Goal: Transaction & Acquisition: Book appointment/travel/reservation

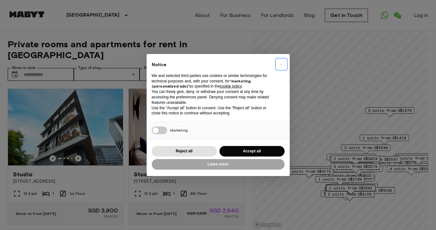
click at [282, 62] on span "×" at bounding box center [281, 64] width 2 height 8
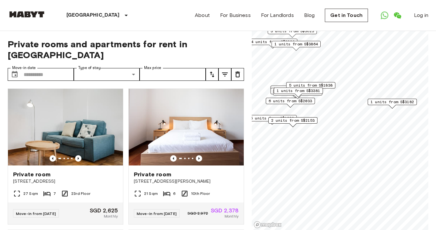
click at [395, 102] on span "1 units from S$3182" at bounding box center [391, 102] width 43 height 6
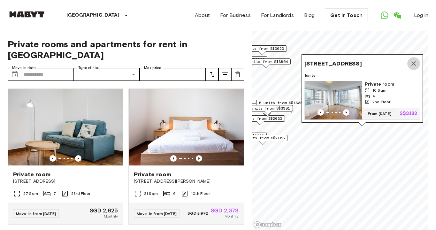
click at [416, 62] on icon "Map marker" at bounding box center [414, 64] width 8 height 8
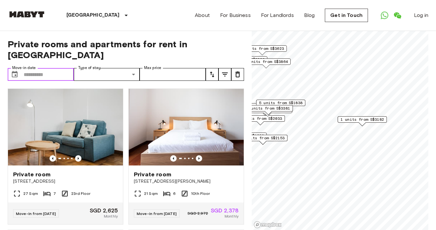
click at [52, 68] on input "Move-in date" at bounding box center [49, 74] width 50 height 13
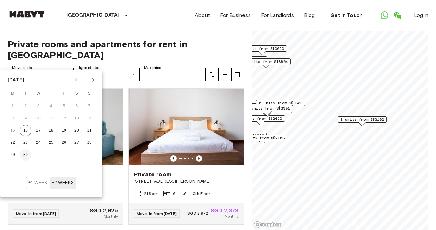
click at [26, 157] on button "30" at bounding box center [25, 154] width 11 height 11
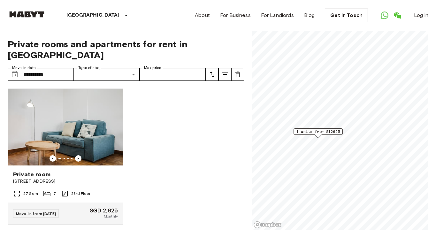
click at [332, 131] on span "1 units from S$2625" at bounding box center [317, 132] width 43 height 6
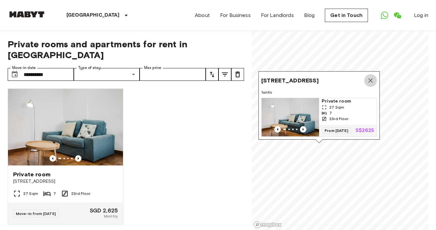
click at [372, 83] on icon "Map marker" at bounding box center [370, 81] width 8 height 8
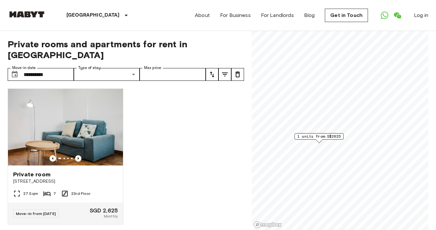
click at [332, 137] on span "1 units from S$2625" at bounding box center [318, 136] width 43 height 6
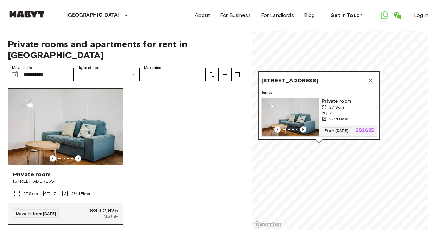
click at [67, 123] on img at bounding box center [65, 127] width 115 height 77
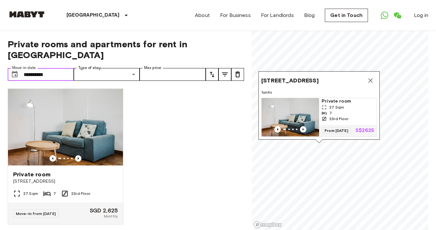
click at [64, 68] on input "**********" at bounding box center [49, 74] width 50 height 13
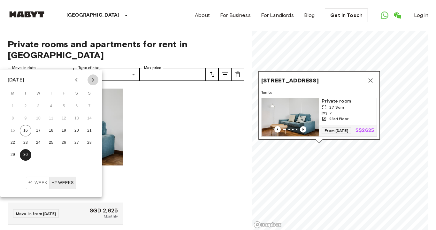
click at [96, 80] on icon "Next month" at bounding box center [93, 80] width 8 height 8
click at [38, 105] on button "1" at bounding box center [38, 106] width 11 height 11
type input "**********"
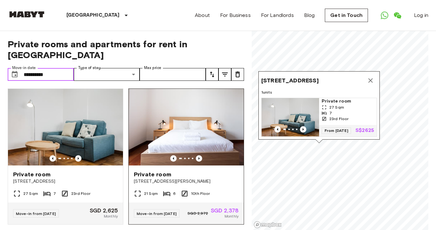
click at [205, 117] on img at bounding box center [186, 127] width 115 height 77
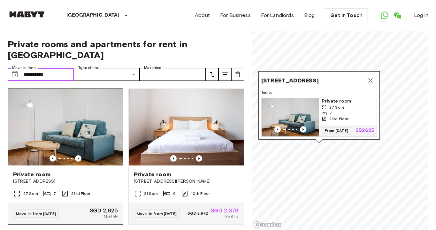
click at [94, 113] on img at bounding box center [65, 127] width 115 height 77
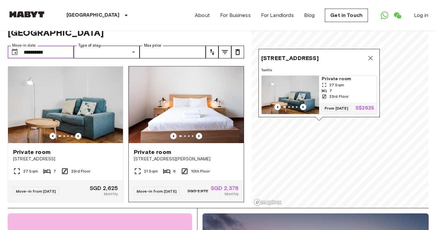
scroll to position [89, 0]
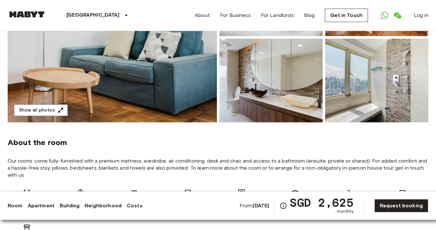
scroll to position [141, 0]
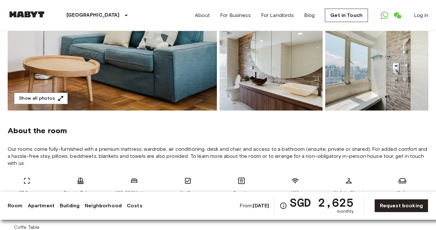
click at [174, 143] on div "About the room Our rooms come fully-furnished with a premium mattress, wardrobe…" at bounding box center [218, 175] width 420 height 131
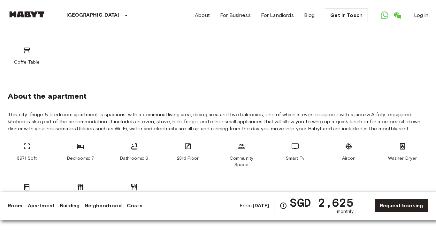
scroll to position [328, 0]
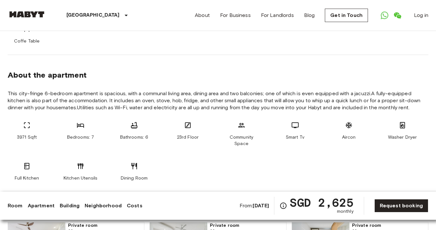
click at [183, 139] on span "23rd Floor" at bounding box center [188, 137] width 22 height 6
click at [256, 137] on span "Community Space" at bounding box center [241, 140] width 38 height 13
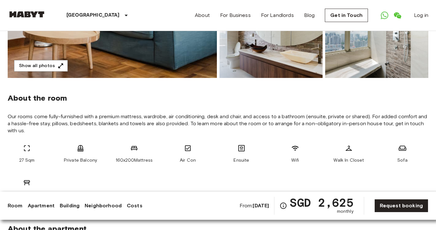
scroll to position [197, 0]
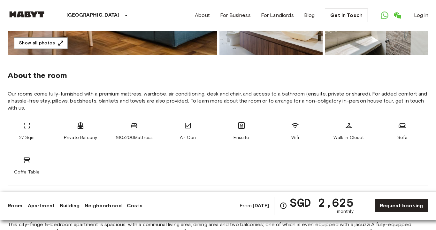
click at [79, 94] on span "Our rooms come fully-furnished with a premium mattress, wardrobe, air condition…" at bounding box center [218, 100] width 420 height 21
click at [147, 97] on span "Our rooms come fully-furnished with a premium mattress, wardrobe, air condition…" at bounding box center [218, 100] width 420 height 21
click at [208, 97] on span "Our rooms come fully-furnished with a premium mattress, wardrobe, air condition…" at bounding box center [218, 100] width 420 height 21
click at [254, 96] on span "Our rooms come fully-furnished with a premium mattress, wardrobe, air condition…" at bounding box center [218, 100] width 420 height 21
click at [308, 96] on span "Our rooms come fully-furnished with a premium mattress, wardrobe, air condition…" at bounding box center [218, 100] width 420 height 21
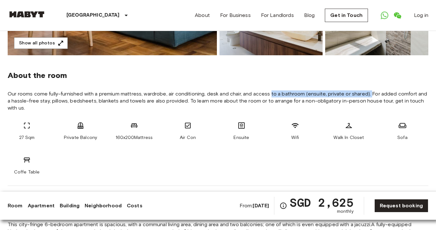
drag, startPoint x: 372, startPoint y: 93, endPoint x: 271, endPoint y: 90, distance: 100.9
click at [271, 90] on span "Our rooms come fully-furnished with a premium mattress, wardrobe, air condition…" at bounding box center [218, 100] width 420 height 21
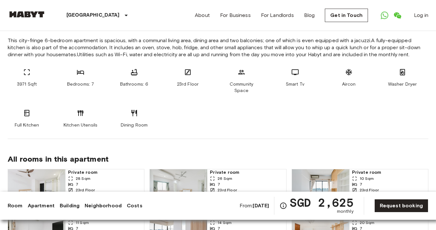
scroll to position [381, 0]
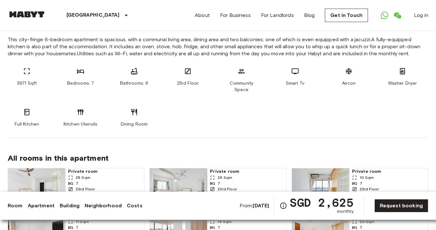
click at [210, 122] on section "About the apartment This city-fringe 6-bedroom apartment is spacious, with a co…" at bounding box center [218, 69] width 420 height 137
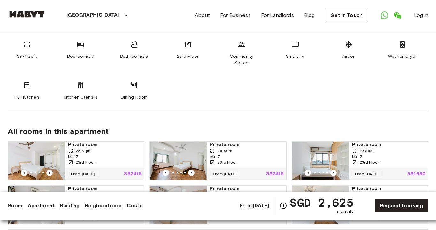
scroll to position [518, 0]
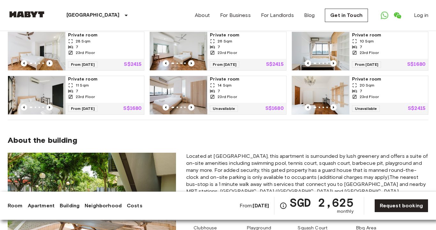
click at [246, 153] on span "Located at Lower Delta Road, this apartment is surrounded by lush greenery and …" at bounding box center [307, 177] width 242 height 49
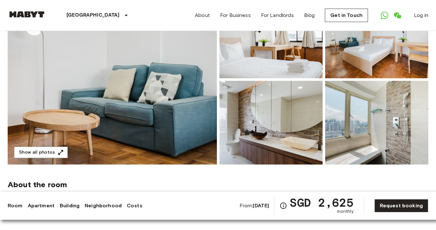
scroll to position [0, 0]
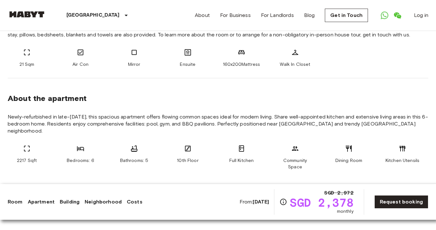
scroll to position [209, 0]
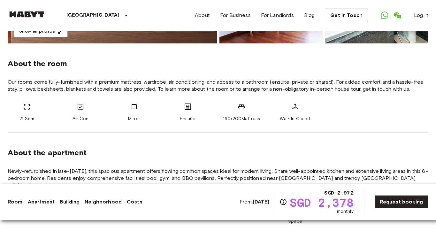
click at [228, 84] on span "Our rooms come fully-furnished with a premium mattress, wardrobe, air condition…" at bounding box center [218, 86] width 420 height 14
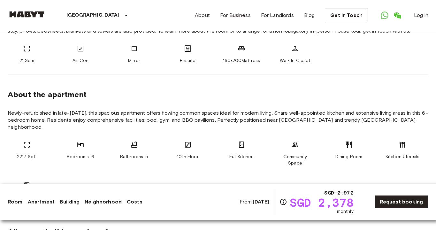
scroll to position [325, 0]
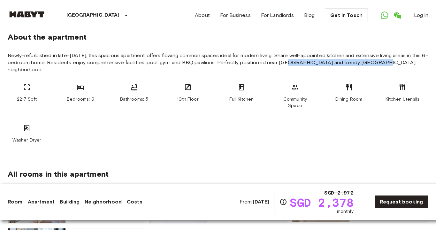
drag, startPoint x: 282, startPoint y: 64, endPoint x: 368, endPoint y: 63, distance: 86.8
click at [368, 63] on span "Newly-refurbished in late-February 2024, this spacious apartment offers flowing…" at bounding box center [218, 62] width 420 height 21
click at [299, 106] on div "2217 Sqft Bedrooms: 6 Bathrooms: 5 10th Floor Full Kitchen Community Space Dini…" at bounding box center [218, 113] width 420 height 60
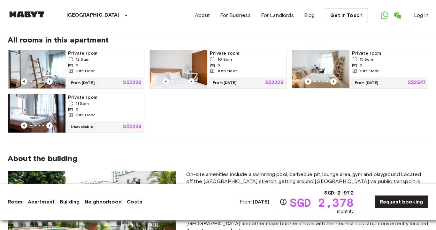
click at [277, 128] on div "All rooms in this apartment Private room 12 Sqm 6 10th Floor From 10 Dec 25 S$2…" at bounding box center [218, 79] width 420 height 118
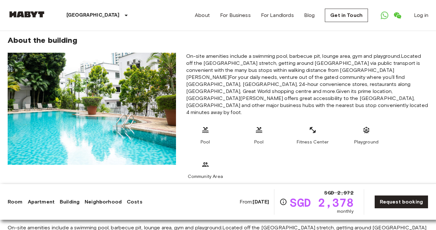
scroll to position [562, 0]
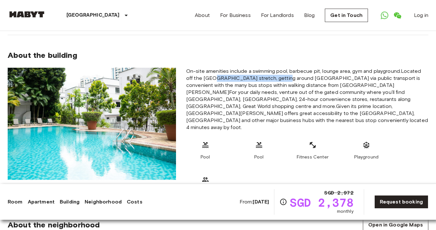
drag, startPoint x: 215, startPoint y: 71, endPoint x: 277, endPoint y: 74, distance: 63.0
click at [277, 74] on span "On-site amenities include a swimming pool, barbecue pit, lounge area, gym and p…" at bounding box center [307, 99] width 242 height 63
click at [309, 88] on span "On-site amenities include a swimming pool, barbecue pit, lounge area, gym and p…" at bounding box center [307, 99] width 242 height 63
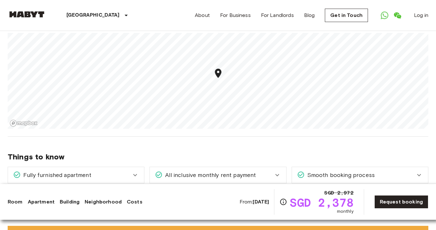
scroll to position [902, 0]
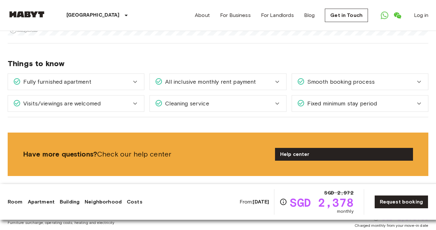
click at [425, 95] on div "Fixed minimum stay period" at bounding box center [360, 103] width 136 height 16
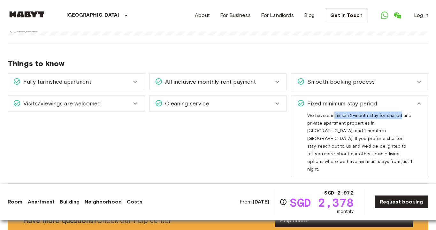
drag, startPoint x: 334, startPoint y: 90, endPoint x: 399, endPoint y: 88, distance: 65.2
click at [399, 113] on span "We have a minimum 3-month stay for shared and private apartment properties in […" at bounding box center [359, 145] width 105 height 64
click at [382, 129] on span "We have a minimum 3-month stay for shared and private apartment properties in […" at bounding box center [359, 145] width 105 height 64
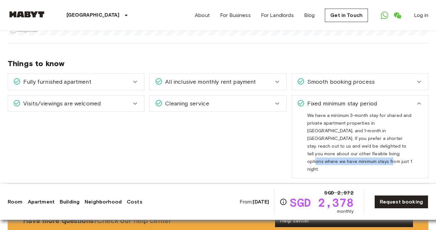
drag, startPoint x: 394, startPoint y: 127, endPoint x: 321, endPoint y: 126, distance: 72.8
click at [321, 126] on div "We have a minimum 3-month stay for shared and private apartment properties in […" at bounding box center [359, 141] width 105 height 61
click at [309, 116] on span "We have a minimum 3-month stay for shared and private apartment properties in […" at bounding box center [359, 145] width 105 height 64
click at [347, 114] on span "We have a minimum 3-month stay for shared and private apartment properties in […" at bounding box center [359, 145] width 105 height 64
click at [343, 113] on span "We have a minimum 3-month stay for shared and private apartment properties in […" at bounding box center [359, 145] width 105 height 64
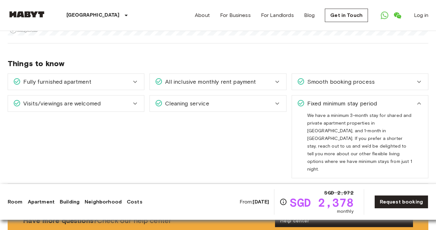
click at [315, 113] on span "We have a minimum 3-month stay for shared and private apartment properties in […" at bounding box center [359, 145] width 105 height 64
click at [306, 119] on div "We have a minimum 3-month stay for shared and private apartment properties in […" at bounding box center [360, 144] width 136 height 66
click at [341, 116] on span "We have a minimum 3-month stay for shared and private apartment properties in […" at bounding box center [359, 145] width 105 height 64
click at [366, 117] on span "We have a minimum 3-month stay for shared and private apartment properties in […" at bounding box center [359, 145] width 105 height 64
click at [396, 118] on span "We have a minimum 3-month stay for shared and private apartment properties in […" at bounding box center [359, 145] width 105 height 64
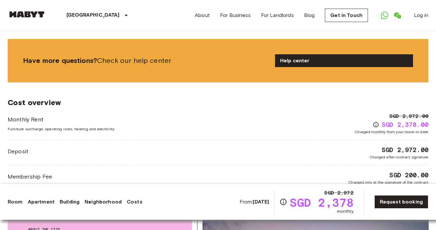
scroll to position [1087, 0]
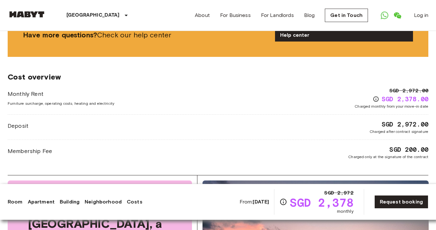
click at [186, 145] on div "Membership Fee SGD 200.00 Charged only at the signature of the contract" at bounding box center [218, 152] width 420 height 15
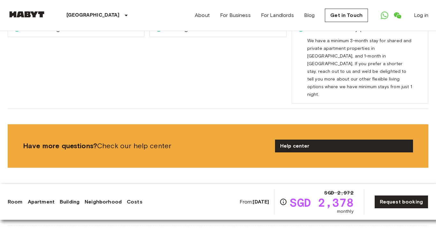
scroll to position [808, 0]
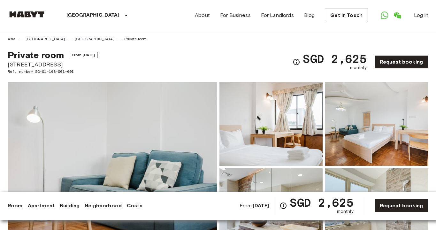
click at [72, 40] on div "[GEOGRAPHIC_DATA] [GEOGRAPHIC_DATA] [GEOGRAPHIC_DATA] Private room" at bounding box center [218, 36] width 420 height 11
click at [75, 39] on link "[GEOGRAPHIC_DATA]" at bounding box center [95, 39] width 40 height 6
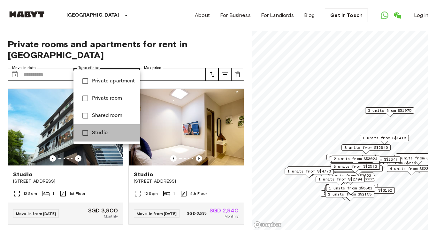
click at [108, 131] on span "Studio" at bounding box center [113, 133] width 43 height 8
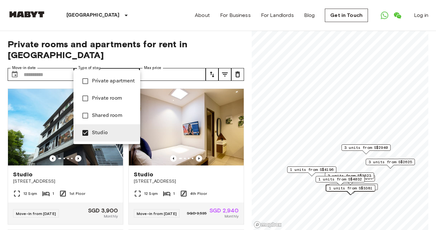
click at [114, 83] on span "Private apartment" at bounding box center [113, 81] width 43 height 8
type input "**********"
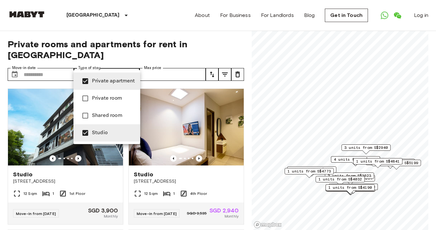
click at [187, 63] on div at bounding box center [218, 115] width 436 height 230
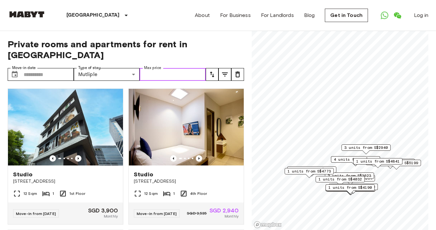
click at [202, 68] on input "Max price" at bounding box center [173, 74] width 66 height 13
click at [214, 71] on icon "tune" at bounding box center [212, 75] width 8 height 8
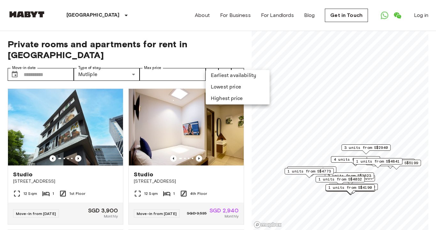
click at [211, 49] on div at bounding box center [218, 115] width 436 height 230
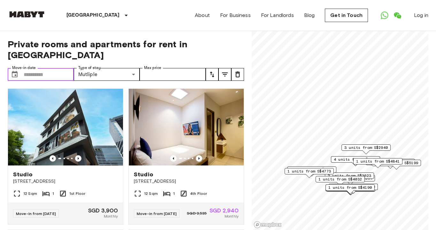
click at [55, 68] on input "Move-in date" at bounding box center [49, 74] width 50 height 13
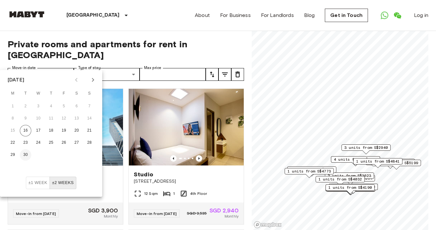
click at [27, 155] on button "30" at bounding box center [25, 154] width 11 height 11
type input "**********"
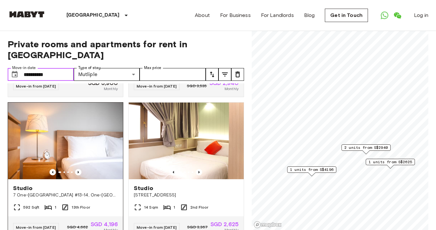
scroll to position [146, 0]
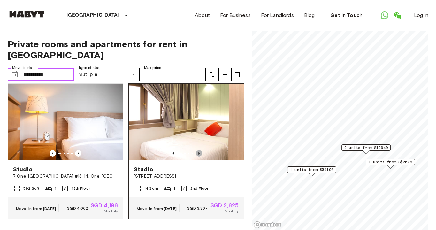
click at [198, 150] on icon "Previous image" at bounding box center [199, 153] width 6 height 6
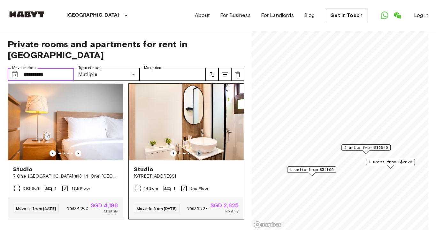
click at [198, 150] on icon "Previous image" at bounding box center [199, 153] width 6 height 6
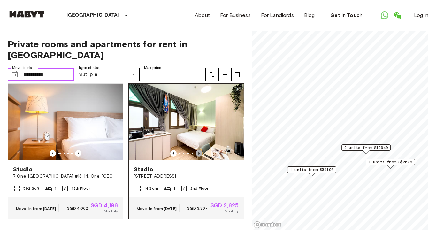
click at [198, 150] on icon "Previous image" at bounding box center [199, 153] width 6 height 6
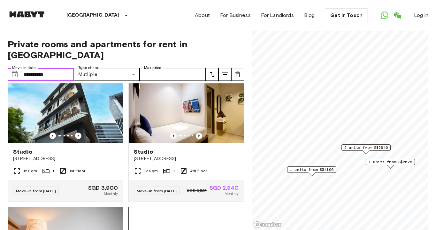
scroll to position [22, 0]
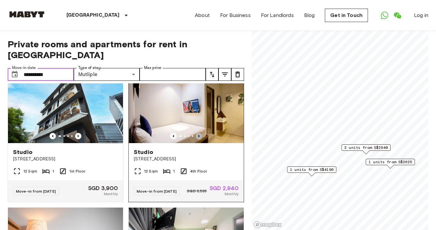
click at [201, 133] on icon "Previous image" at bounding box center [199, 136] width 6 height 6
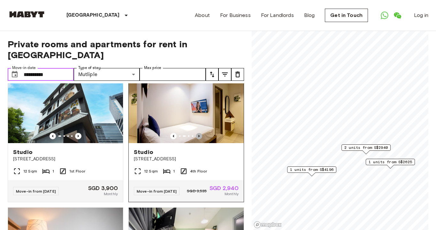
click at [201, 133] on icon "Previous image" at bounding box center [199, 136] width 6 height 6
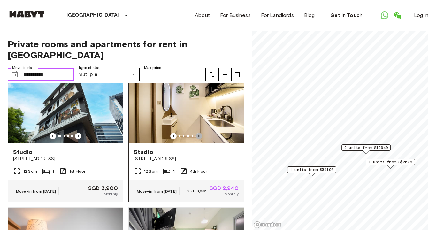
click at [201, 133] on icon "Previous image" at bounding box center [199, 136] width 6 height 6
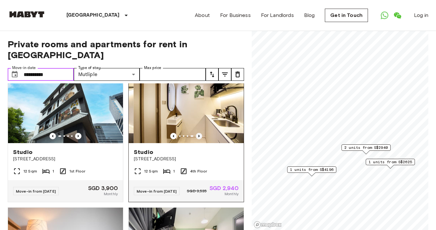
click at [201, 133] on icon "Previous image" at bounding box center [199, 136] width 6 height 6
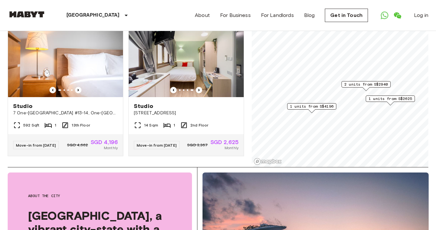
scroll to position [48, 0]
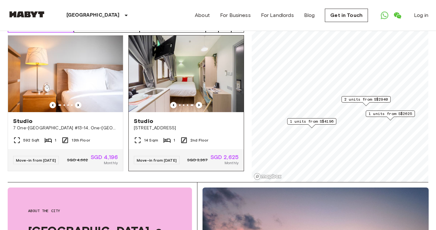
click at [202, 78] on img at bounding box center [186, 73] width 115 height 77
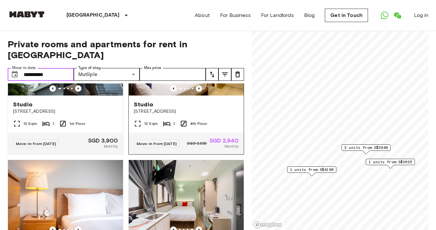
scroll to position [25, 0]
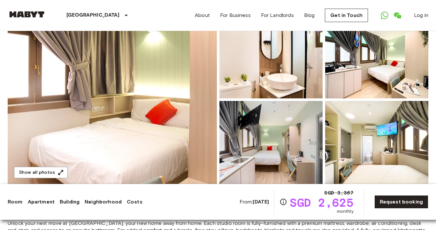
scroll to position [84, 0]
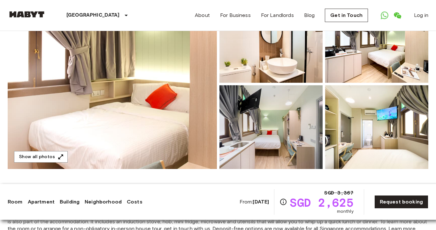
click at [382, 129] on img at bounding box center [376, 127] width 103 height 84
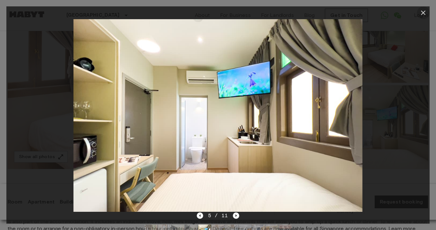
click at [423, 13] on icon "button" at bounding box center [423, 13] width 8 height 8
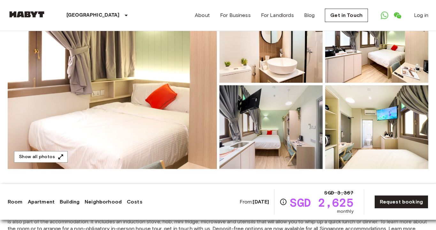
click at [308, 149] on img at bounding box center [270, 127] width 103 height 84
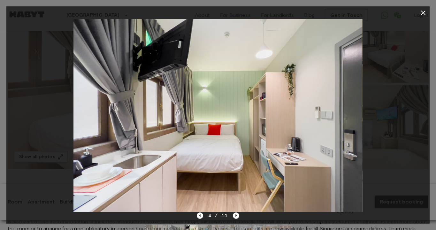
click at [424, 12] on icon "button" at bounding box center [423, 13] width 4 height 4
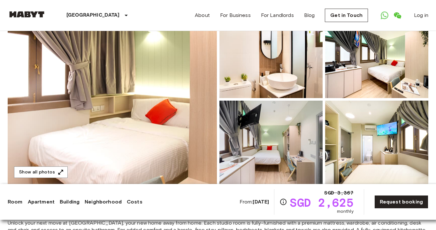
scroll to position [196, 0]
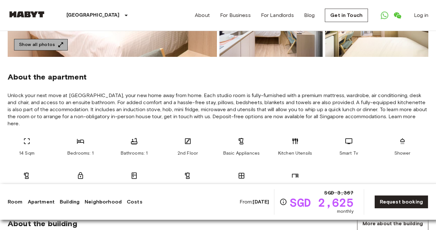
click at [58, 49] on button "Show all photos" at bounding box center [41, 45] width 54 height 12
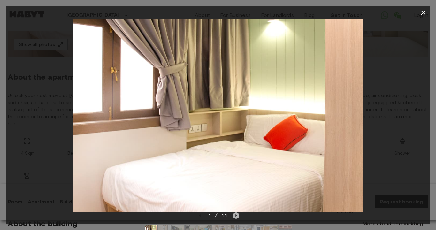
click at [234, 215] on icon "Next image" at bounding box center [236, 215] width 6 height 6
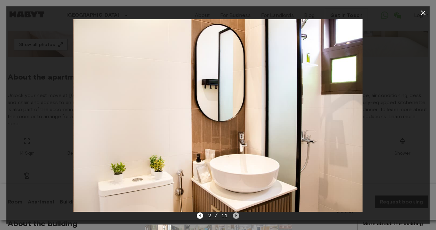
click at [234, 215] on icon "Next image" at bounding box center [236, 215] width 6 height 6
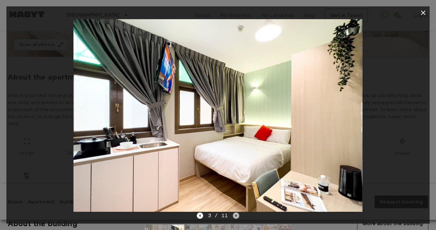
click at [234, 215] on icon "Next image" at bounding box center [236, 215] width 6 height 6
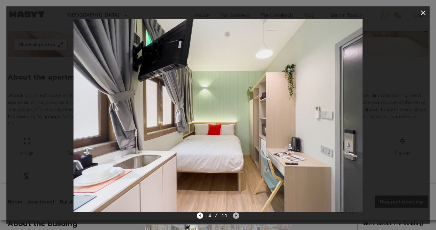
click at [234, 215] on icon "Next image" at bounding box center [236, 215] width 6 height 6
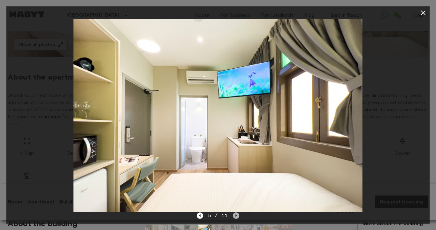
click at [234, 215] on icon "Next image" at bounding box center [236, 215] width 6 height 6
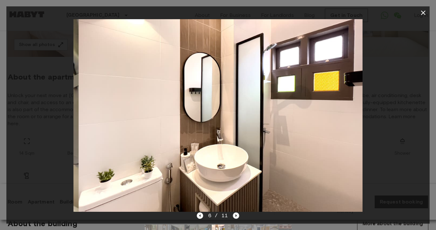
click at [234, 215] on icon "Next image" at bounding box center [236, 215] width 6 height 6
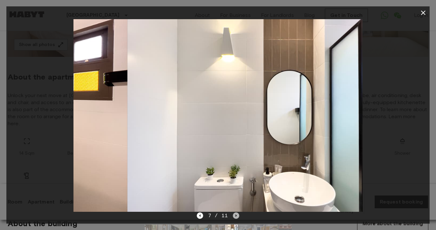
click at [234, 215] on icon "Next image" at bounding box center [236, 215] width 6 height 6
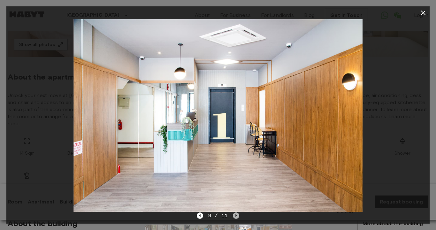
click at [234, 215] on icon "Next image" at bounding box center [236, 215] width 6 height 6
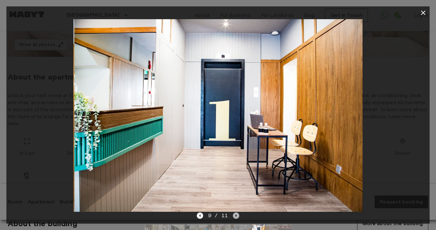
click at [234, 215] on icon "Next image" at bounding box center [236, 215] width 6 height 6
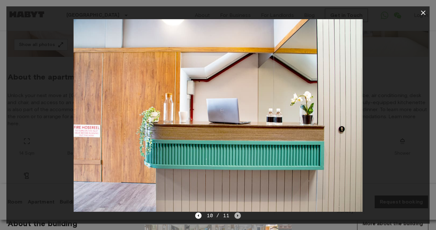
click at [234, 215] on icon "Next image" at bounding box center [237, 215] width 6 height 6
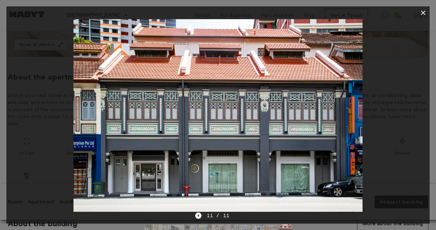
click at [196, 217] on icon "Previous image" at bounding box center [198, 215] width 6 height 6
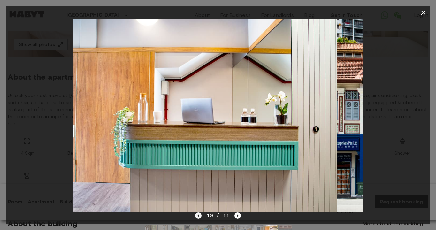
click at [196, 217] on icon "Previous image" at bounding box center [198, 215] width 6 height 6
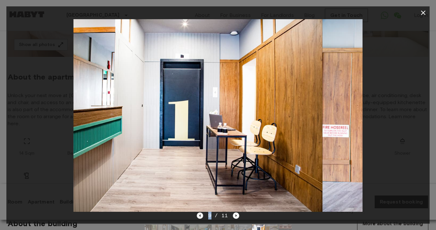
click at [196, 217] on div "9 / 11" at bounding box center [217, 227] width 423 height 31
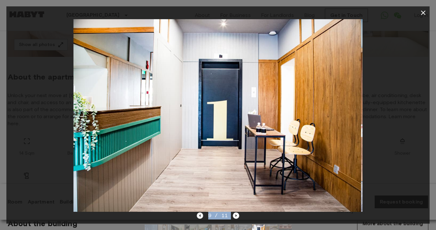
click at [196, 217] on div "9 / 11" at bounding box center [217, 227] width 423 height 31
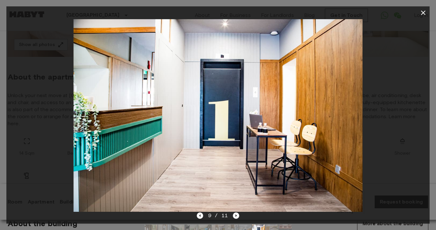
click at [204, 215] on div "9 / 11" at bounding box center [218, 216] width 42 height 8
click at [203, 216] on icon "Previous image" at bounding box center [200, 215] width 6 height 6
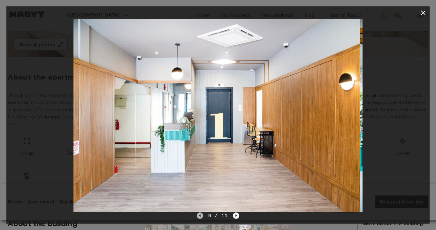
click at [203, 216] on icon "Previous image" at bounding box center [200, 215] width 6 height 6
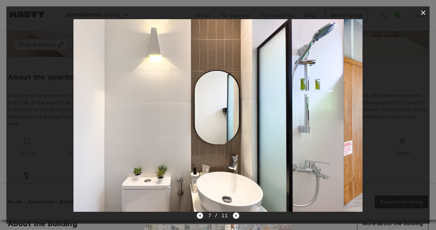
click at [202, 216] on icon "Previous image" at bounding box center [200, 215] width 6 height 6
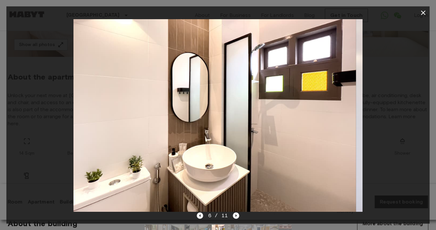
click at [202, 216] on icon "Previous image" at bounding box center [200, 215] width 6 height 6
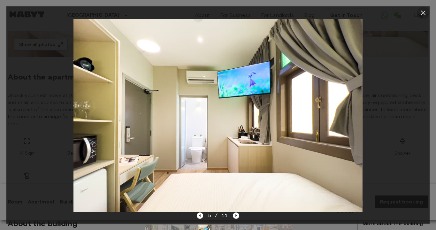
click at [422, 17] on button "button" at bounding box center [423, 12] width 13 height 13
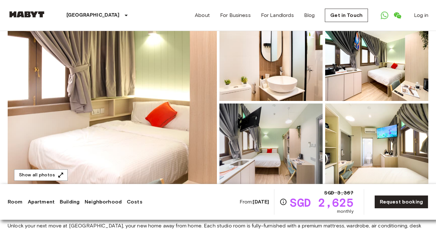
scroll to position [0, 0]
